Goal: Task Accomplishment & Management: Complete application form

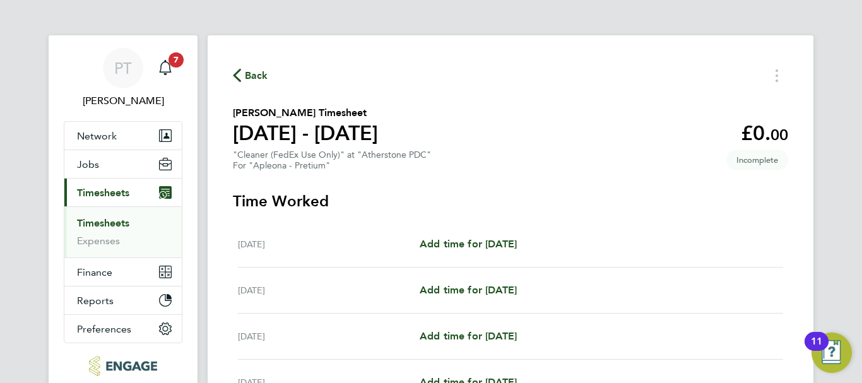
scroll to position [189, 0]
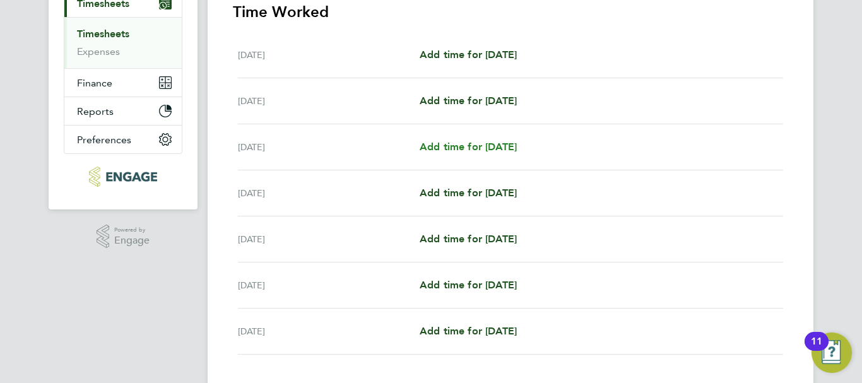
click at [506, 145] on span "Add time for [DATE]" at bounding box center [468, 147] width 97 height 12
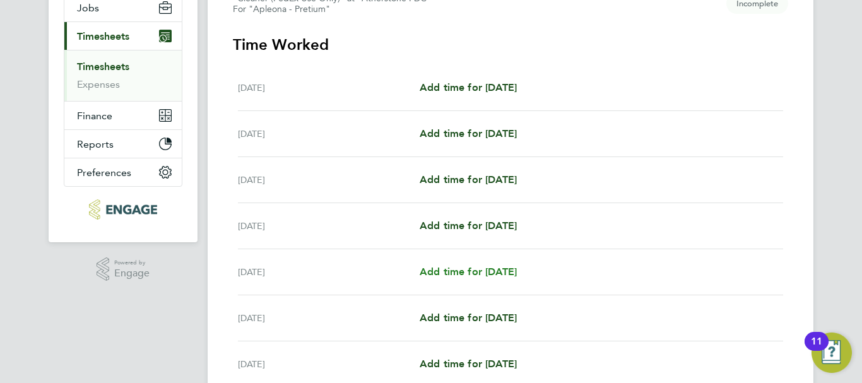
scroll to position [253, 0]
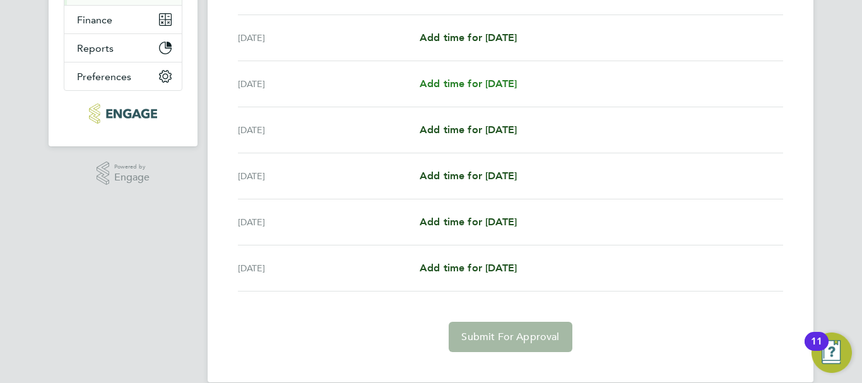
click at [494, 81] on span "Add time for [DATE]" at bounding box center [468, 84] width 97 height 12
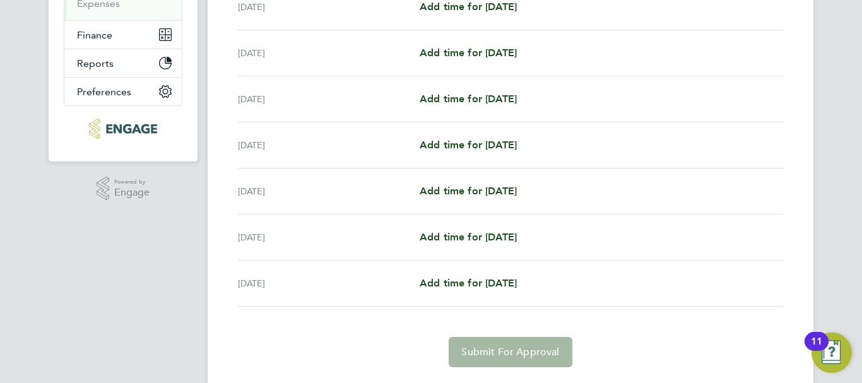
scroll to position [0, 0]
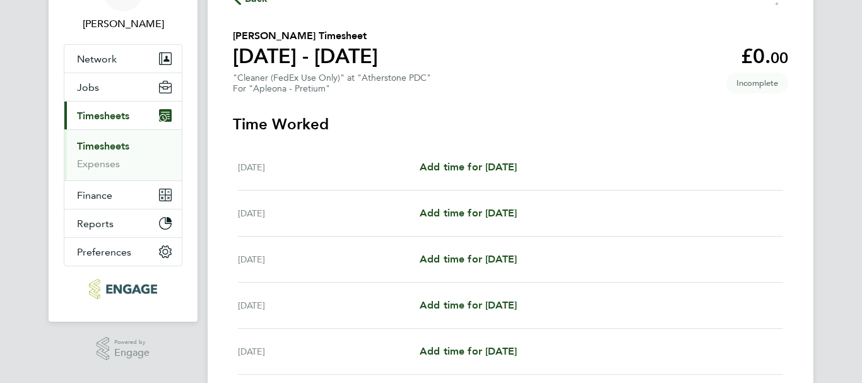
scroll to position [189, 0]
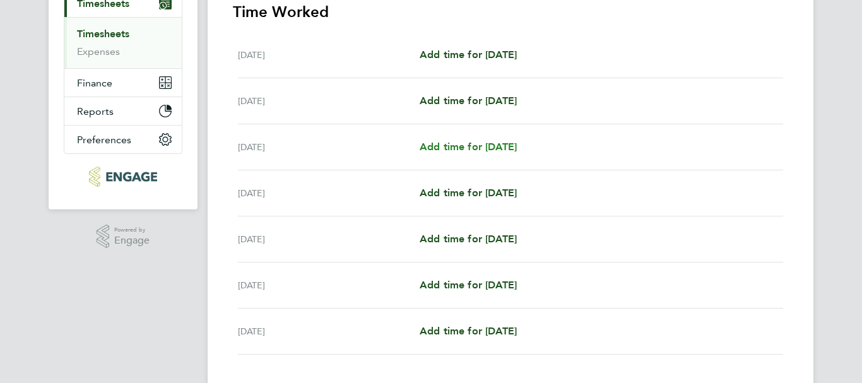
click at [460, 148] on span "Add time for [DATE]" at bounding box center [468, 147] width 97 height 12
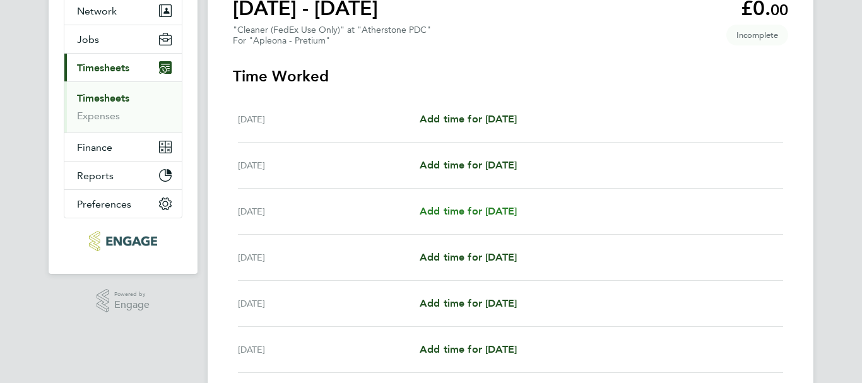
scroll to position [0, 0]
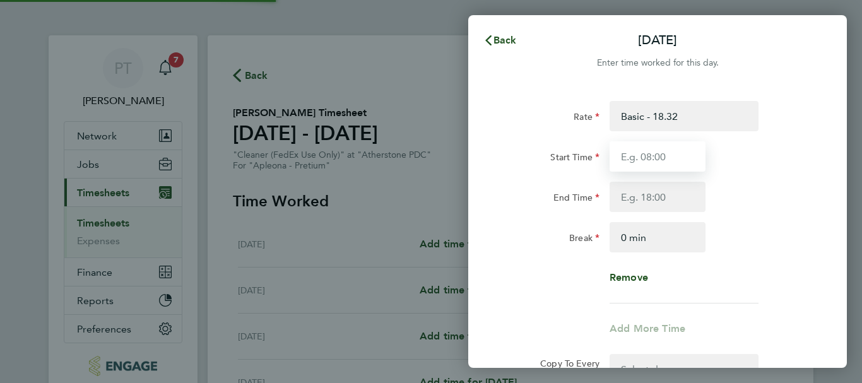
click at [641, 155] on input "Start Time" at bounding box center [658, 156] width 96 height 30
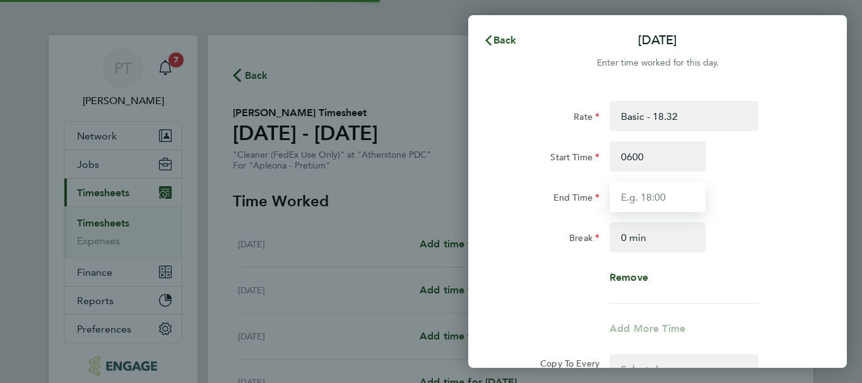
type input "06:00"
click at [650, 194] on input "End Time" at bounding box center [658, 197] width 96 height 30
type input "12:00"
click at [766, 207] on div "End Time 12:00" at bounding box center [658, 197] width 318 height 30
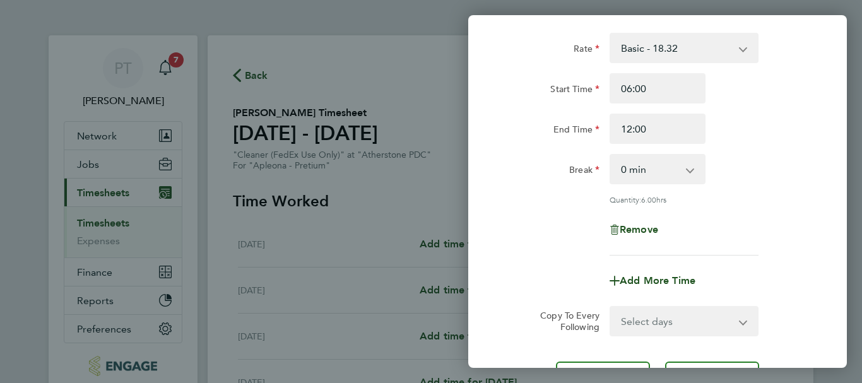
scroll to position [126, 0]
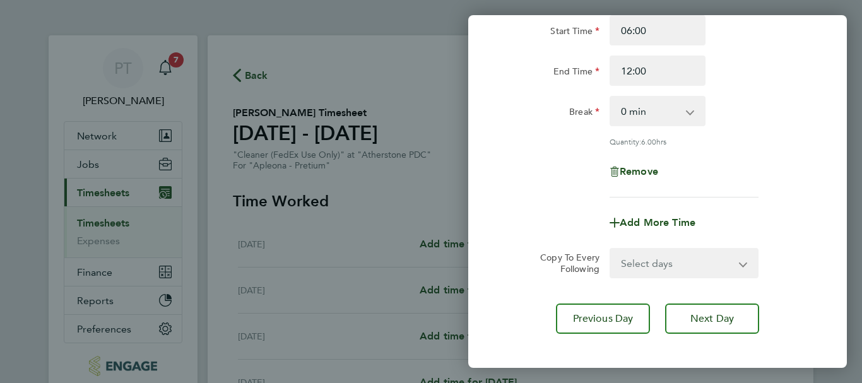
click at [671, 265] on select "Select days Day Tuesday Wednesday Thursday Friday" at bounding box center [677, 263] width 133 height 28
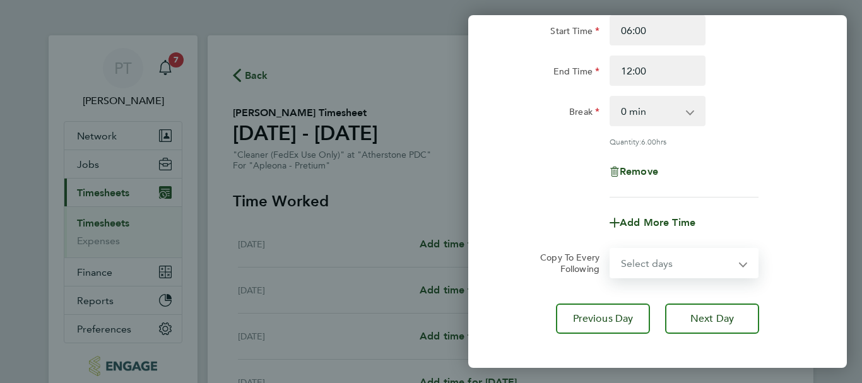
select select "TUE"
click at [611, 249] on select "Select days Day Tuesday Wednesday Thursday Friday" at bounding box center [677, 263] width 133 height 28
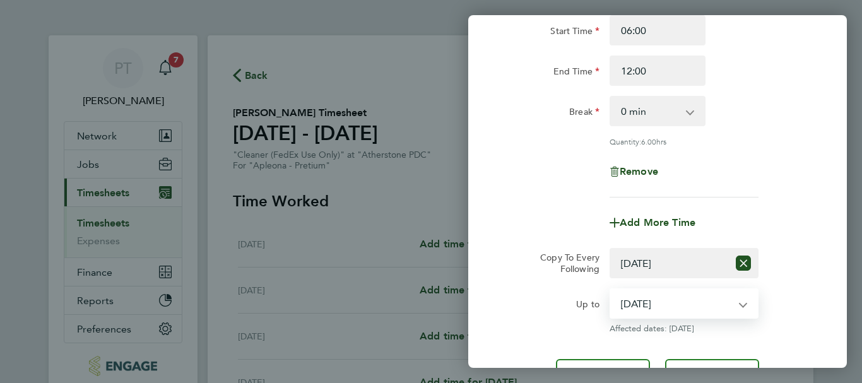
click at [679, 304] on select "12 Aug 2025 13 Aug 2025 14 Aug 2025 15 Aug 2025" at bounding box center [676, 304] width 131 height 28
click at [611, 290] on select "12 Aug 2025 13 Aug 2025 14 Aug 2025 15 Aug 2025" at bounding box center [676, 304] width 131 height 28
click at [689, 302] on select "12 Aug 2025 13 Aug 2025 14 Aug 2025 15 Aug 2025" at bounding box center [676, 304] width 131 height 28
select select "2025-08-12"
click at [611, 290] on select "12 Aug 2025 13 Aug 2025 14 Aug 2025 15 Aug 2025" at bounding box center [676, 304] width 131 height 28
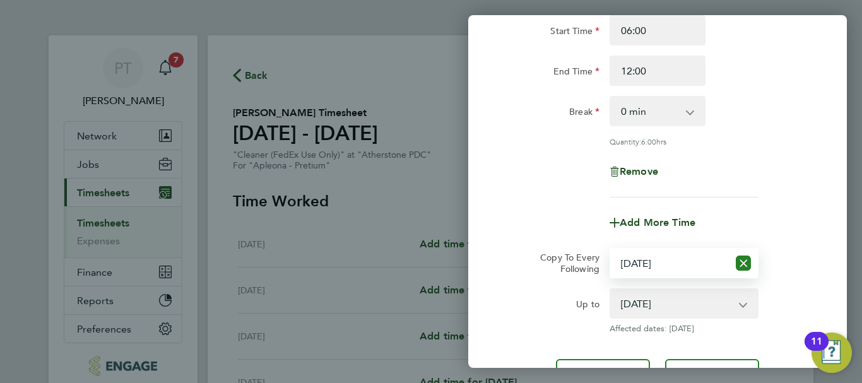
click at [744, 261] on icon "Reset selection" at bounding box center [743, 263] width 15 height 15
select select "0: null"
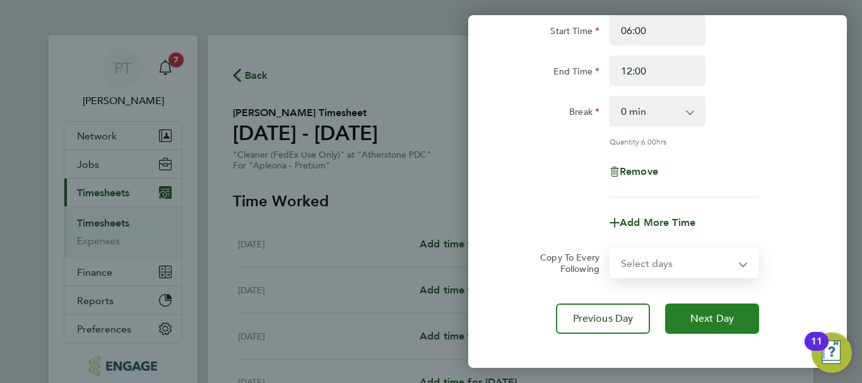
click at [727, 328] on button "Next Day" at bounding box center [712, 319] width 94 height 30
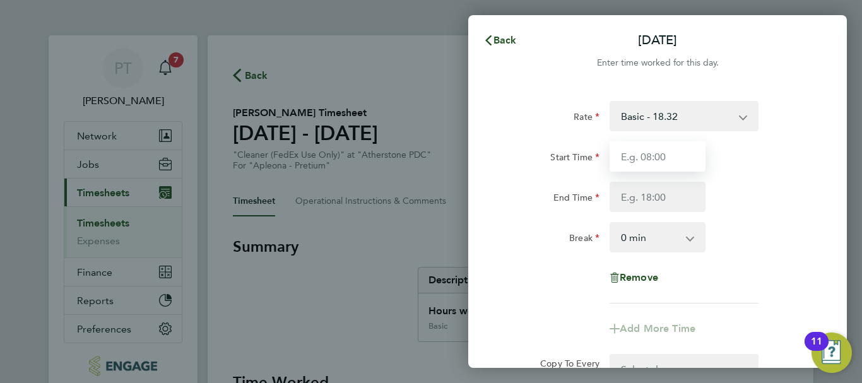
click at [656, 150] on input "Start Time" at bounding box center [658, 156] width 96 height 30
type input "06:00"
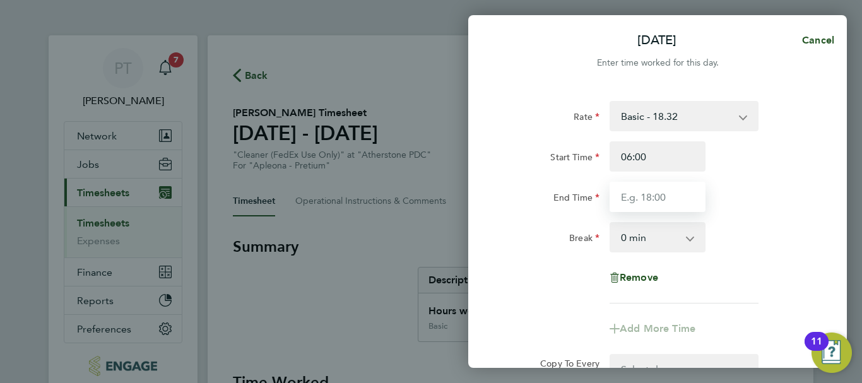
click at [650, 190] on input "End Time" at bounding box center [658, 197] width 96 height 30
type input "12:00"
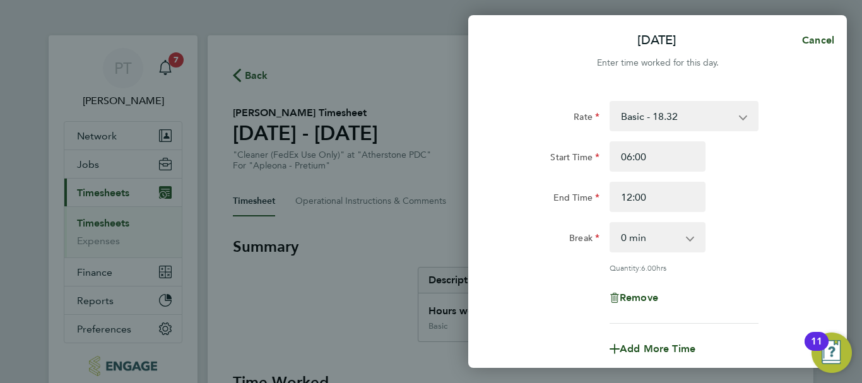
click at [800, 218] on div "Rate Basic - 18.32 Start Time 06:00 End Time 12:00 Break 0 min 15 min 30 min 45…" at bounding box center [658, 212] width 308 height 223
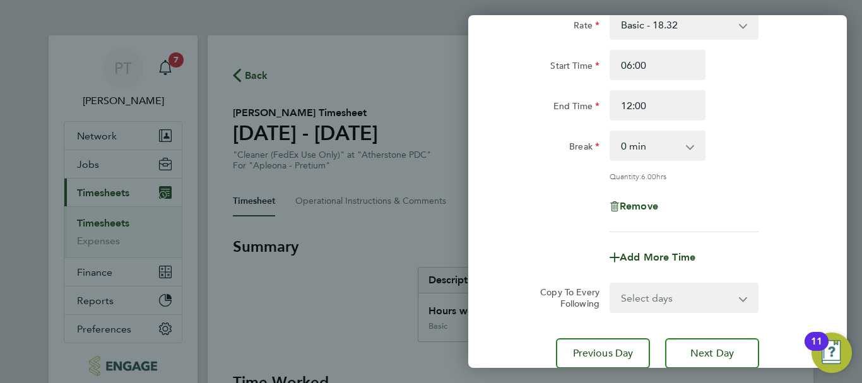
scroll to position [187, 0]
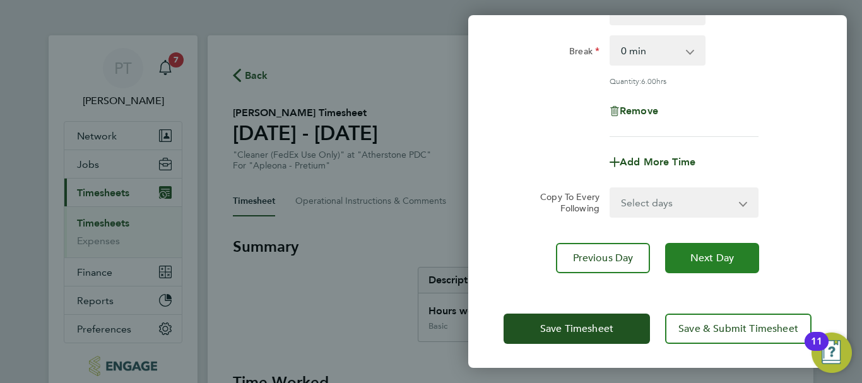
click at [706, 250] on button "Next Day" at bounding box center [712, 258] width 94 height 30
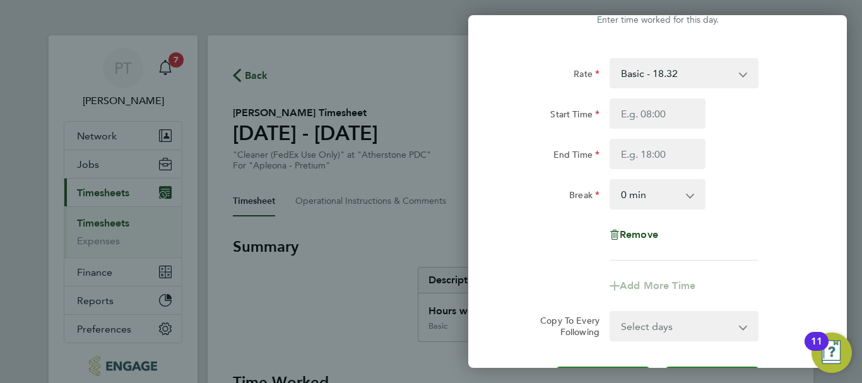
scroll to position [42, 0]
click at [642, 115] on input "Start Time" at bounding box center [658, 115] width 96 height 30
type input "06:00"
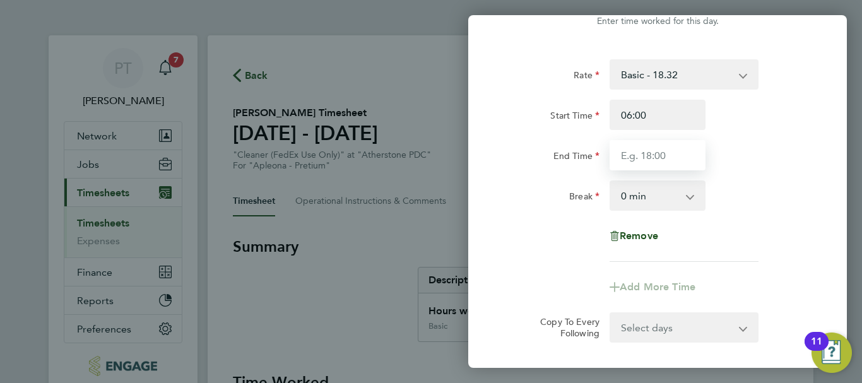
drag, startPoint x: 641, startPoint y: 153, endPoint x: 649, endPoint y: 156, distance: 8.8
click at [641, 153] on input "End Time" at bounding box center [658, 155] width 96 height 30
type input "12:00"
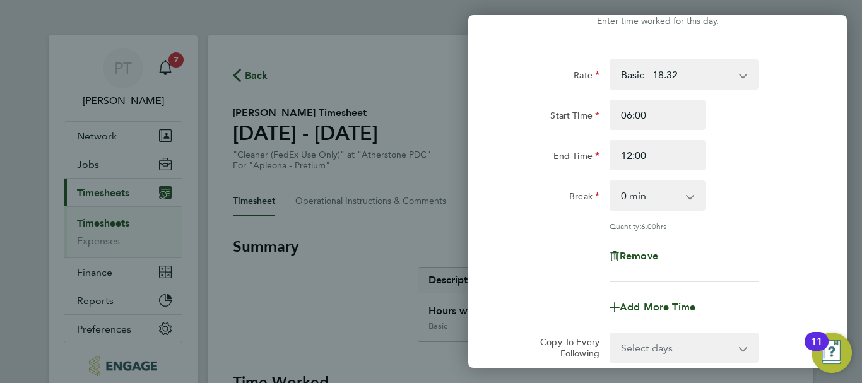
click at [782, 182] on div "Break 0 min 15 min 30 min 45 min 60 min 75 min 90 min" at bounding box center [658, 196] width 318 height 30
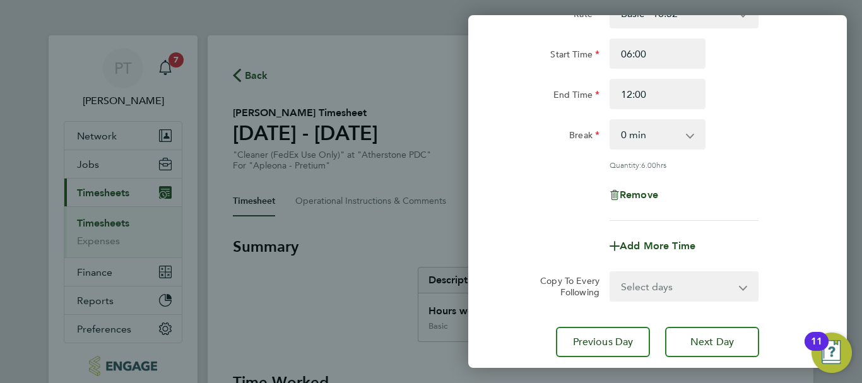
scroll to position [187, 0]
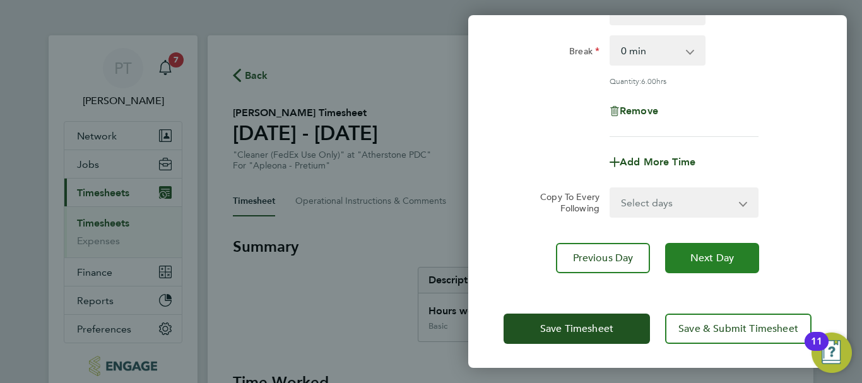
click at [702, 259] on span "Next Day" at bounding box center [713, 258] width 44 height 13
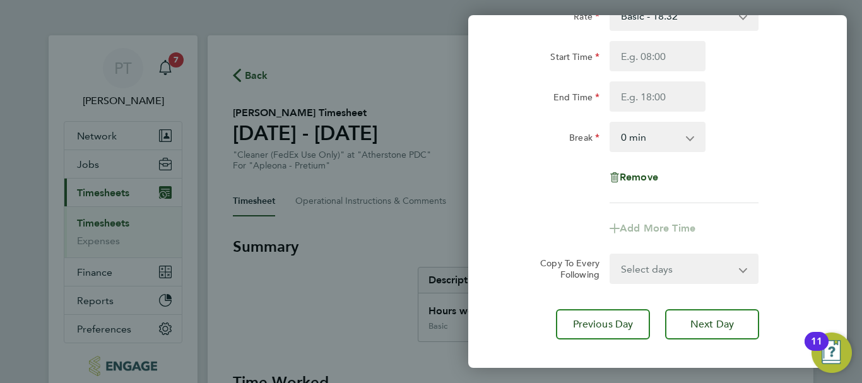
scroll to position [42, 0]
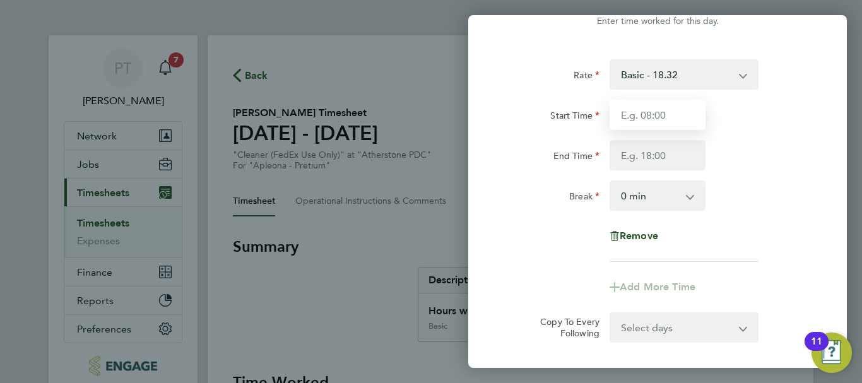
click at [639, 119] on input "Start Time" at bounding box center [658, 115] width 96 height 30
type input "06:00"
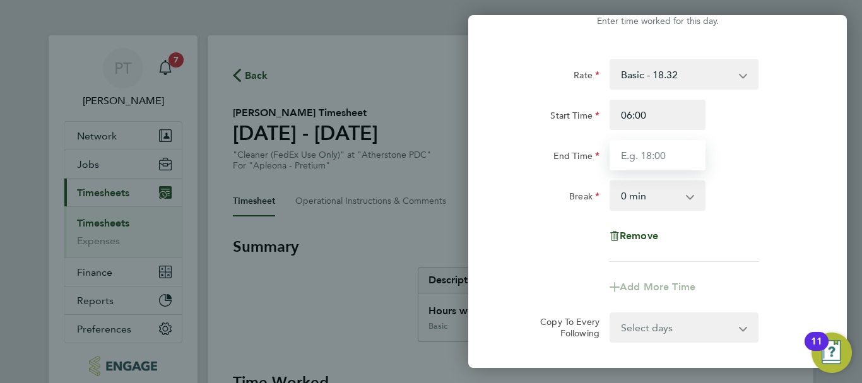
drag, startPoint x: 644, startPoint y: 161, endPoint x: 650, endPoint y: 162, distance: 6.3
click at [645, 161] on input "End Time" at bounding box center [658, 155] width 96 height 30
type input "12:00"
click at [759, 206] on div "Break 0 min 15 min 30 min 45 min 60 min 75 min 90 min" at bounding box center [658, 196] width 318 height 30
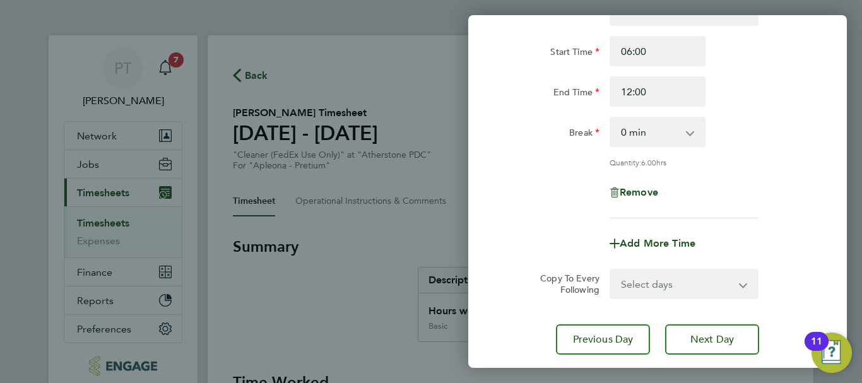
scroll to position [187, 0]
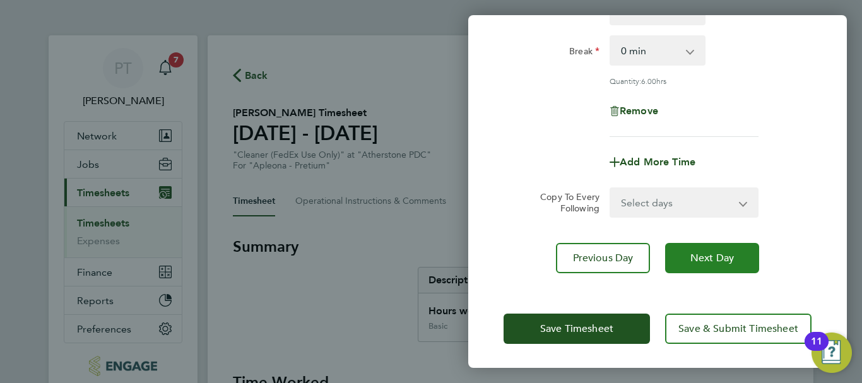
click at [715, 255] on span "Next Day" at bounding box center [713, 258] width 44 height 13
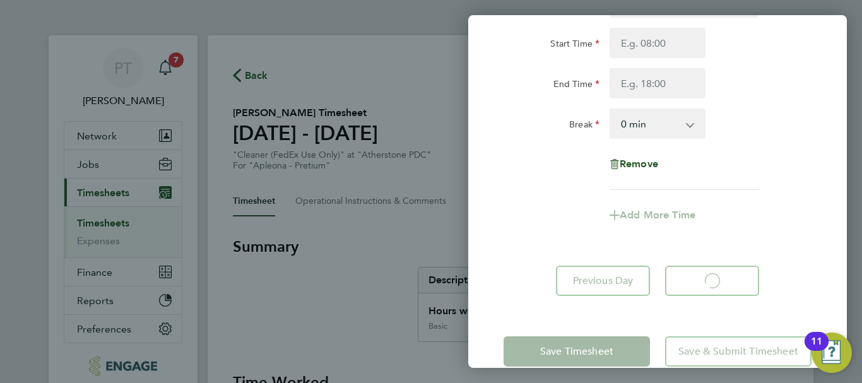
scroll to position [8, 0]
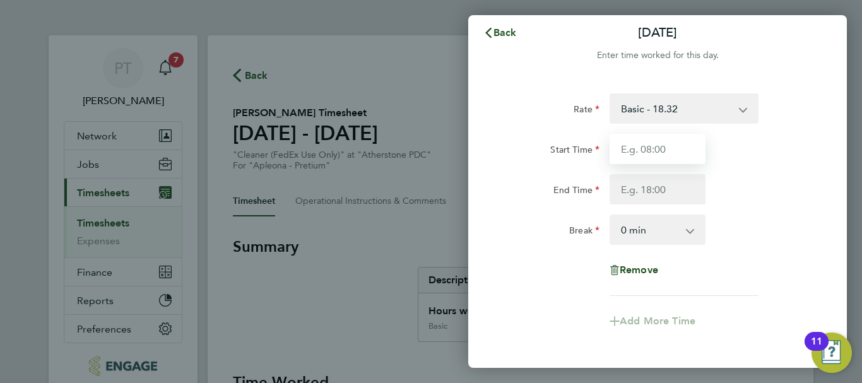
click at [638, 149] on input "Start Time" at bounding box center [658, 149] width 96 height 30
type input "06:00"
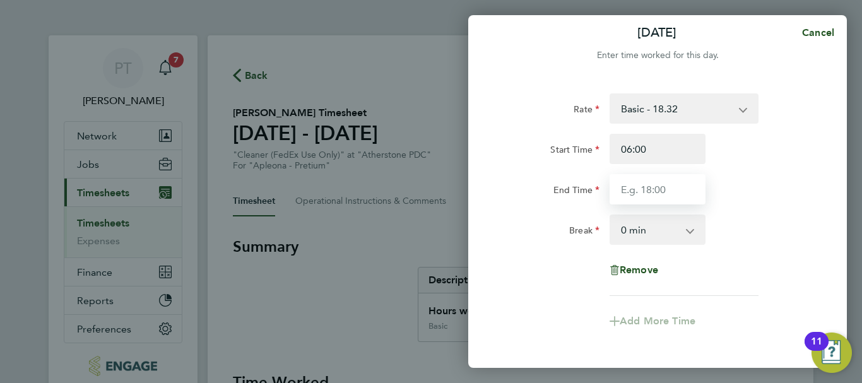
click at [645, 186] on input "End Time" at bounding box center [658, 189] width 96 height 30
type input "12:00"
click at [754, 213] on div "Rate Basic - 18.32 Start Time 06:00 End Time 12:00 Break 0 min 15 min 30 min 45…" at bounding box center [658, 194] width 308 height 203
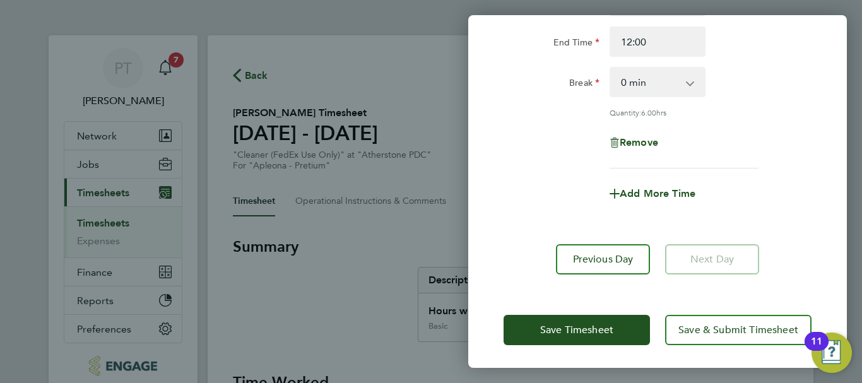
scroll to position [157, 0]
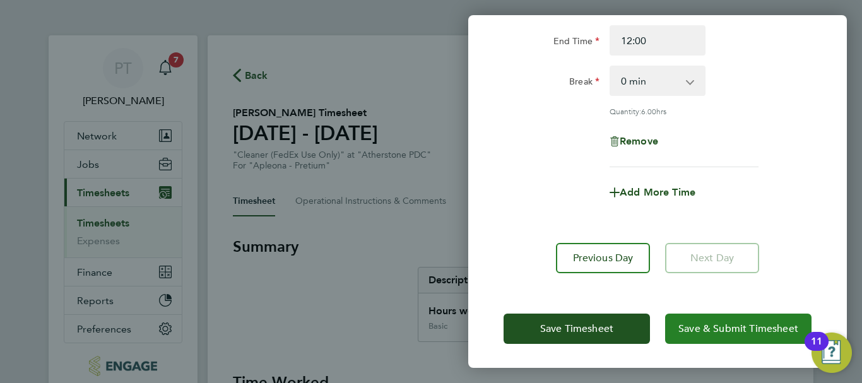
click at [738, 326] on span "Save & Submit Timesheet" at bounding box center [739, 329] width 120 height 13
